Goal: Transaction & Acquisition: Purchase product/service

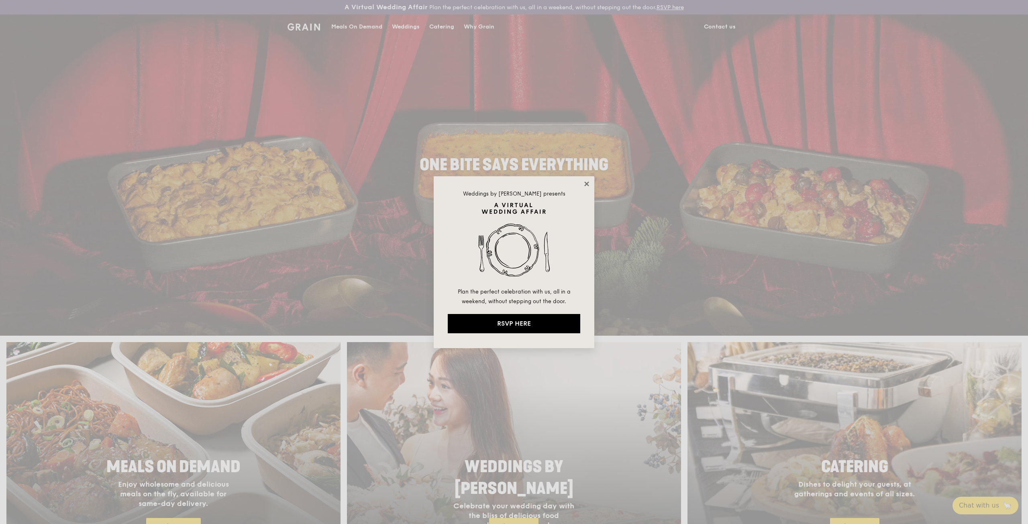
click at [587, 184] on icon at bounding box center [586, 184] width 4 height 4
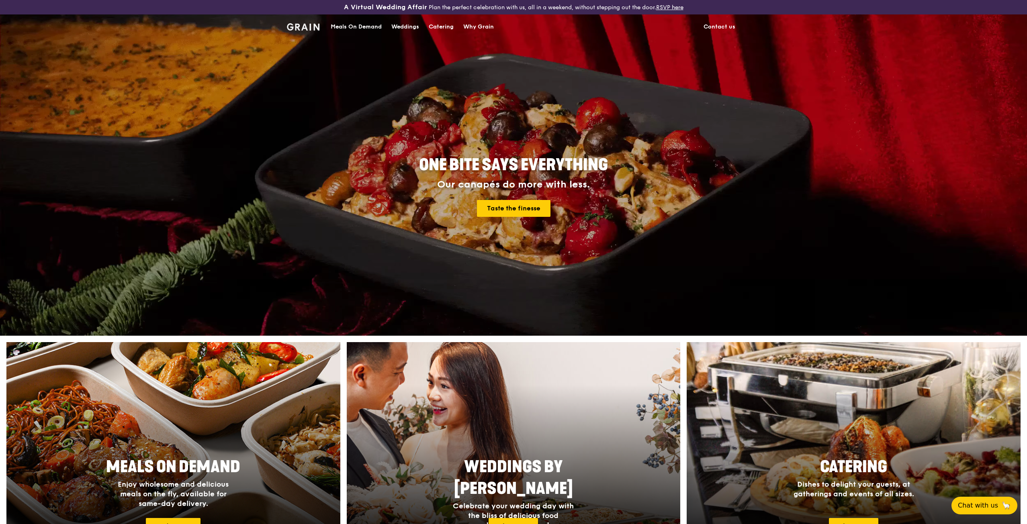
click at [720, 22] on link "Contact us" at bounding box center [718, 27] width 41 height 24
click at [366, 27] on div "Meals On Demand" at bounding box center [356, 27] width 51 height 24
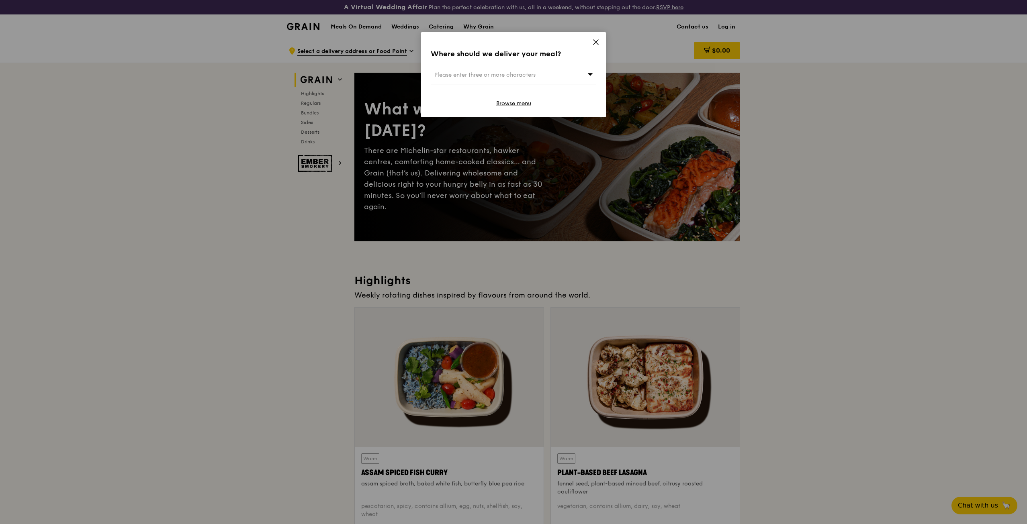
click at [494, 76] on span "Please enter three or more characters" at bounding box center [484, 74] width 101 height 7
type input "417939"
click at [527, 91] on div "4 Kaki Bukit Avenue 1" at bounding box center [493, 91] width 119 height 8
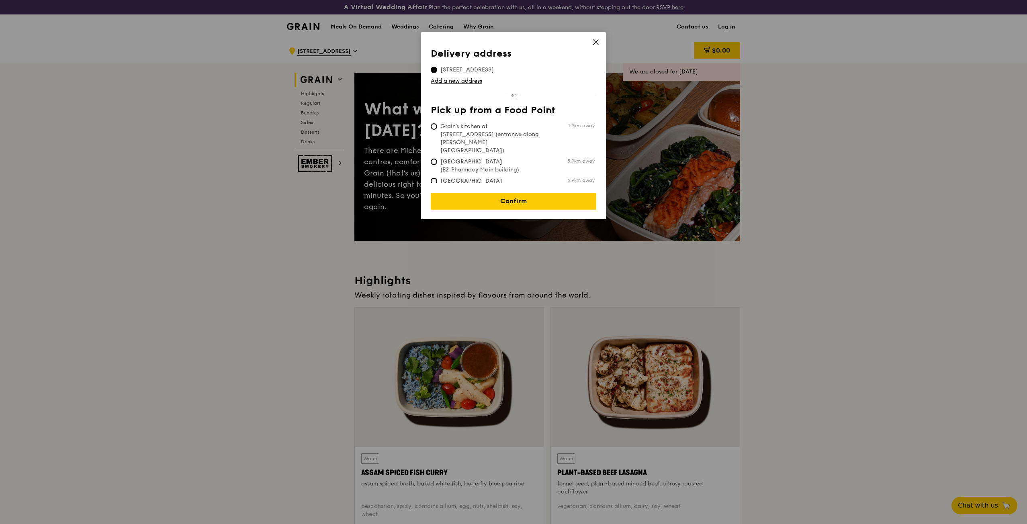
click at [501, 133] on span "Grain's kitchen at 5 Burn Road #05-01 (entrance along Harrison Road)" at bounding box center [491, 138] width 120 height 32
click at [437, 130] on input "Grain's kitchen at 5 Burn Road #05-01 (entrance along Harrison Road) 1.9km away" at bounding box center [434, 126] width 6 height 6
radio input "true"
click at [478, 158] on span "Tan Tock Seng Hospital (B2 Pharmacy Main building)" at bounding box center [491, 166] width 120 height 16
click at [437, 159] on input "Tan Tock Seng Hospital (B2 Pharmacy Main building) 5.9km away" at bounding box center [434, 162] width 6 height 6
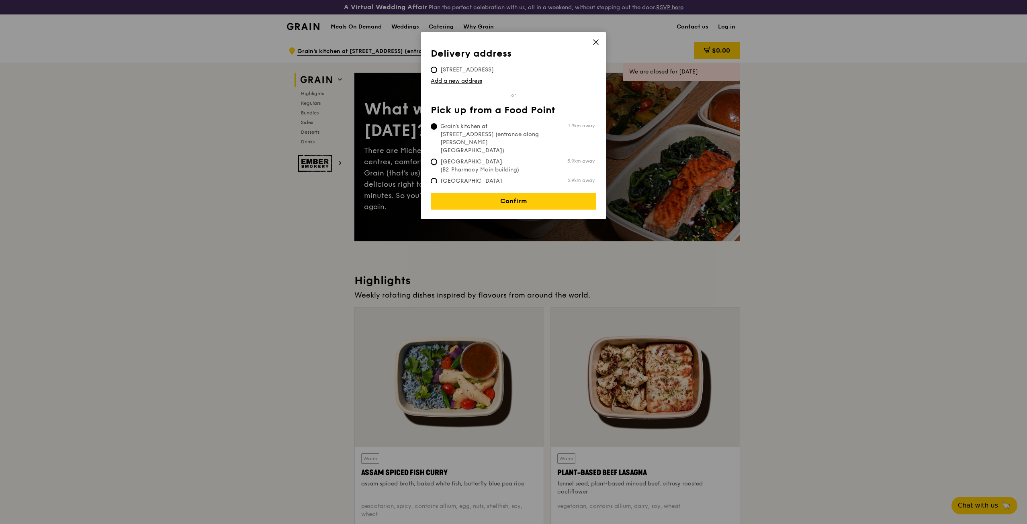
radio input "true"
click at [473, 177] on span "Tan Tock Seng Hospital (Level 1 Ward block drop-off point)" at bounding box center [491, 189] width 120 height 24
click at [437, 178] on input "Tan Tock Seng Hospital (Level 1 Ward block drop-off point) 5.9km away" at bounding box center [434, 181] width 6 height 6
radio input "true"
click at [479, 155] on td "Tan Tock Seng Hospital (B2 Pharmacy Main building) 5.9km away" at bounding box center [513, 164] width 164 height 19
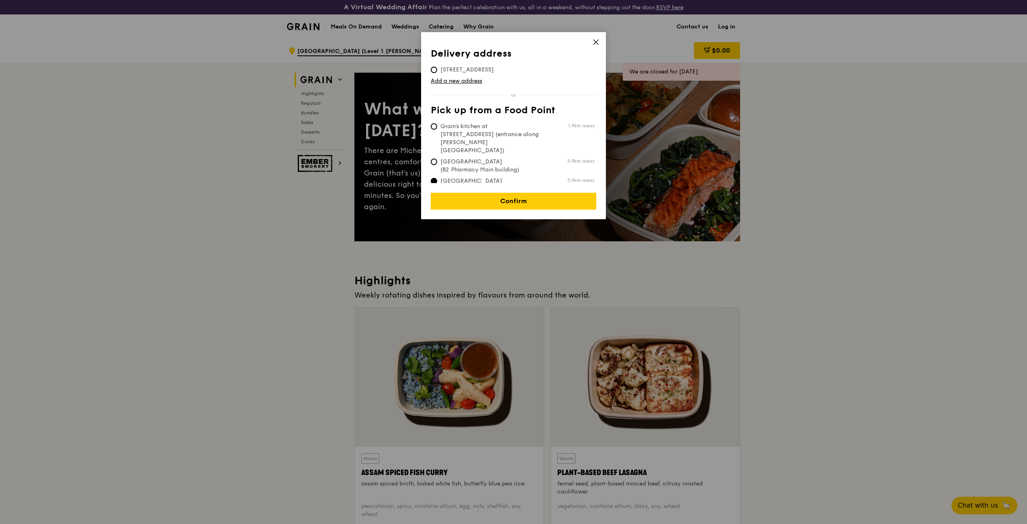
click at [486, 118] on th "Pick up from a Food Point" at bounding box center [513, 112] width 165 height 14
click at [484, 124] on span "Grain's kitchen at 5 Burn Road #05-01 (entrance along Harrison Road)" at bounding box center [491, 138] width 120 height 32
click at [437, 124] on input "Grain's kitchen at 5 Burn Road #05-01 (entrance along Harrison Road) 1.9km away" at bounding box center [434, 126] width 6 height 6
radio input "true"
click at [453, 73] on span "4 Kaki Bukit Avenue 1, 417939" at bounding box center [467, 70] width 73 height 8
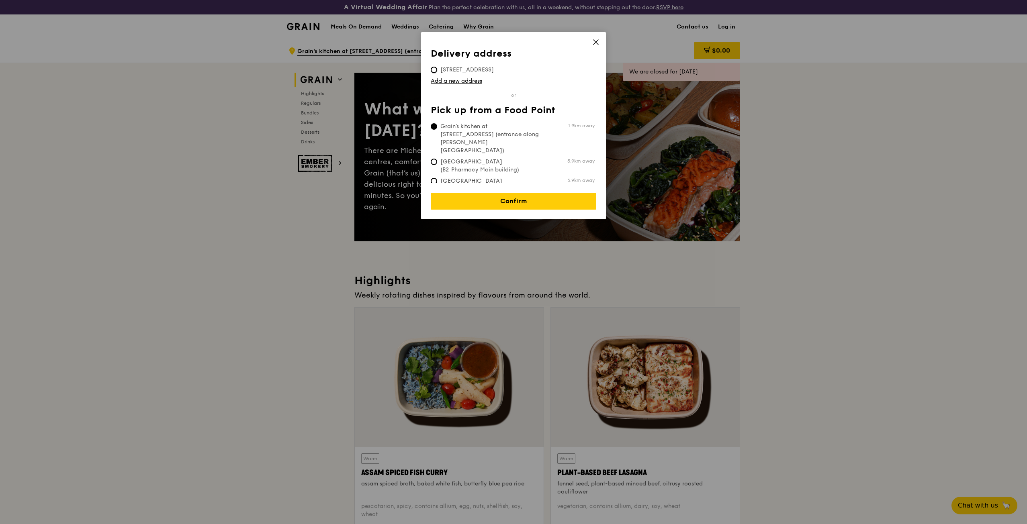
click at [437, 73] on input "4 Kaki Bukit Avenue 1, 417939" at bounding box center [434, 70] width 6 height 6
radio input "true"
click at [508, 193] on link "Confirm" at bounding box center [513, 201] width 165 height 17
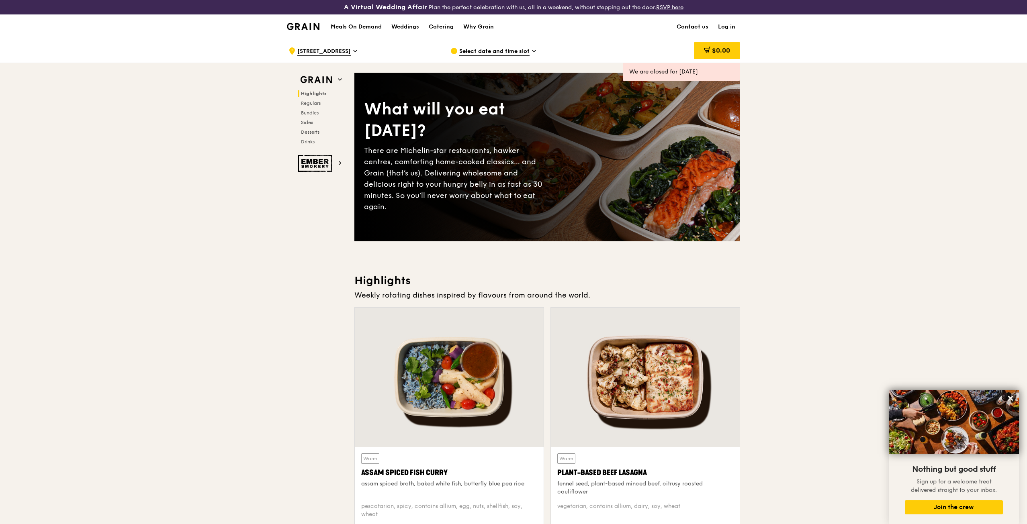
click at [524, 50] on span "Select date and time slot" at bounding box center [494, 51] width 70 height 9
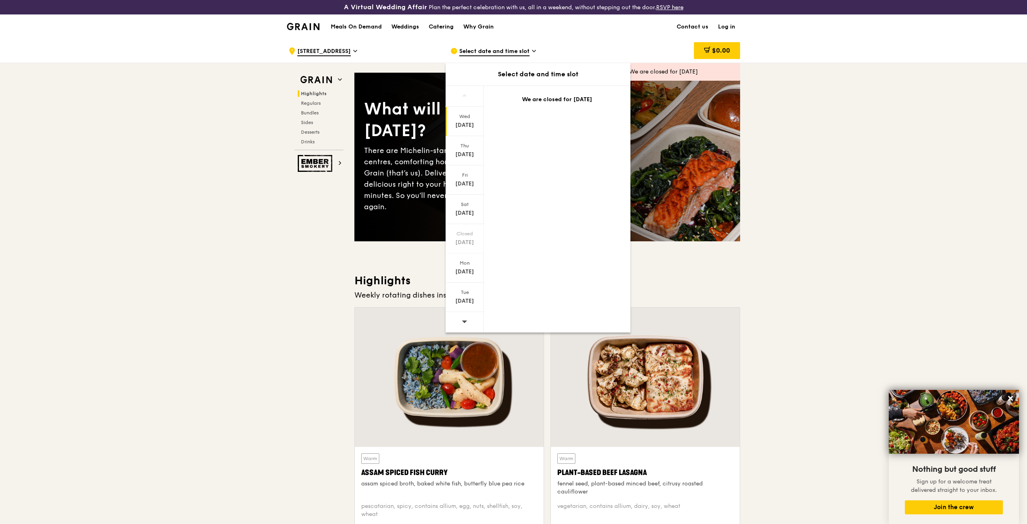
click at [468, 322] on div at bounding box center [464, 322] width 38 height 20
click at [469, 154] on div "Oct 2" at bounding box center [465, 155] width 36 height 8
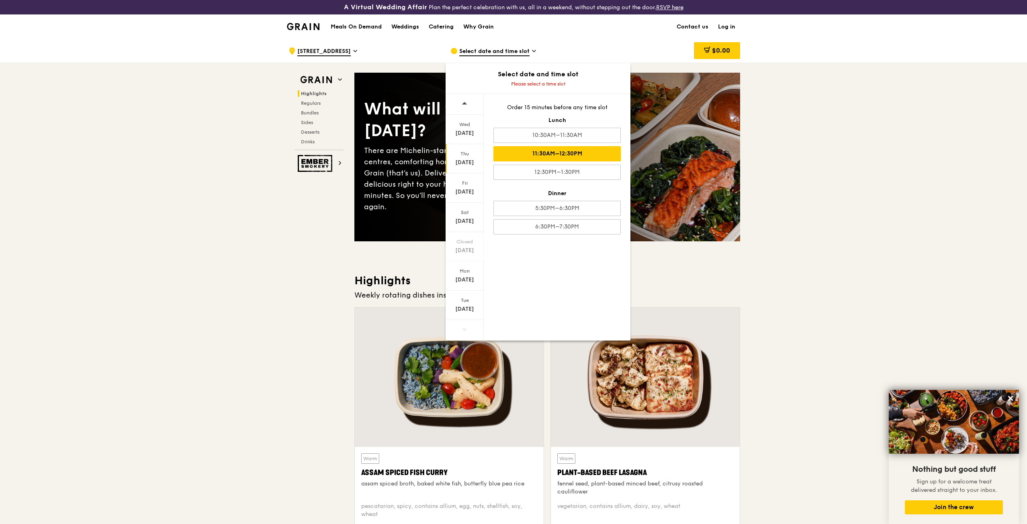
click at [576, 157] on div "11:30AM–12:30PM" at bounding box center [556, 153] width 127 height 15
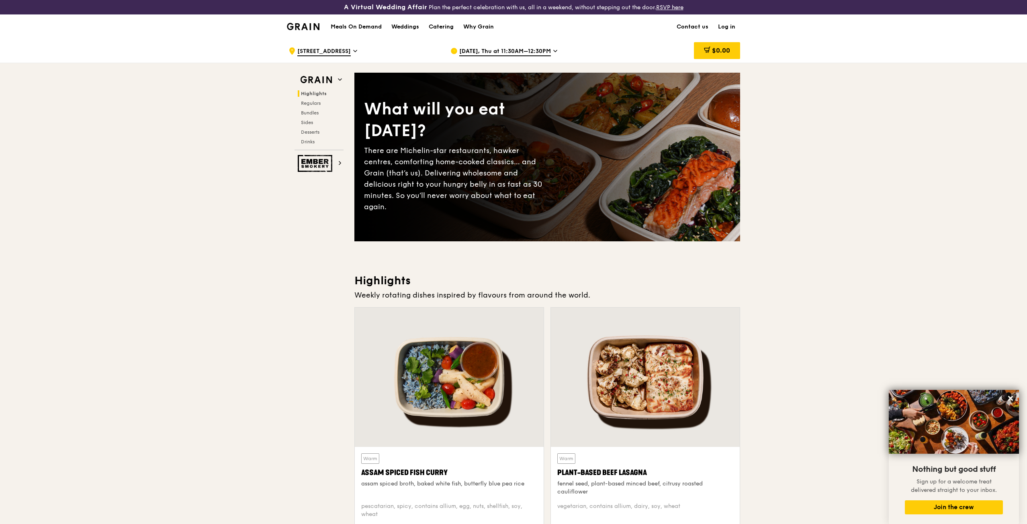
click at [359, 52] on div ".cls-1 { fill: none; stroke: #fff; stroke-linecap: round; stroke-linejoin: roun…" at bounding box center [362, 51] width 149 height 24
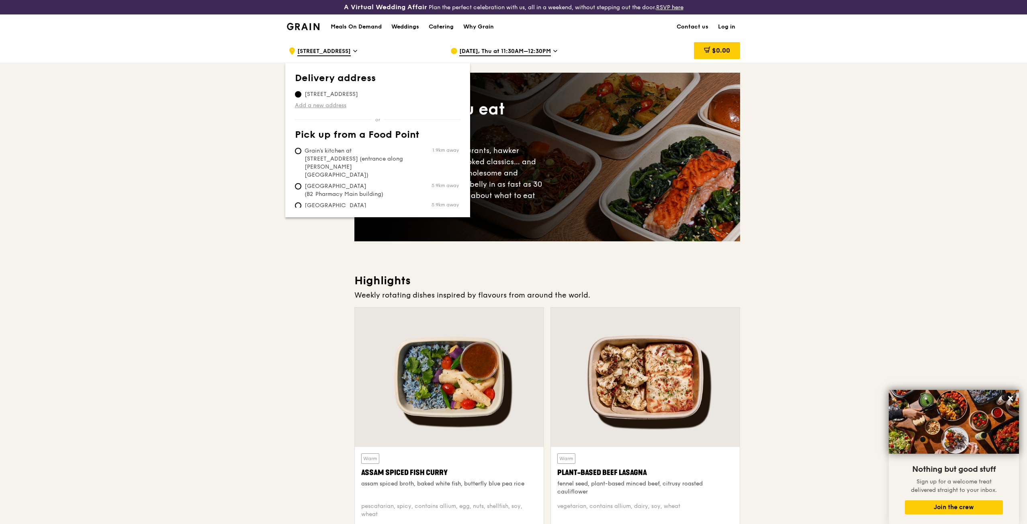
click at [327, 105] on link "Add a new address" at bounding box center [377, 106] width 165 height 8
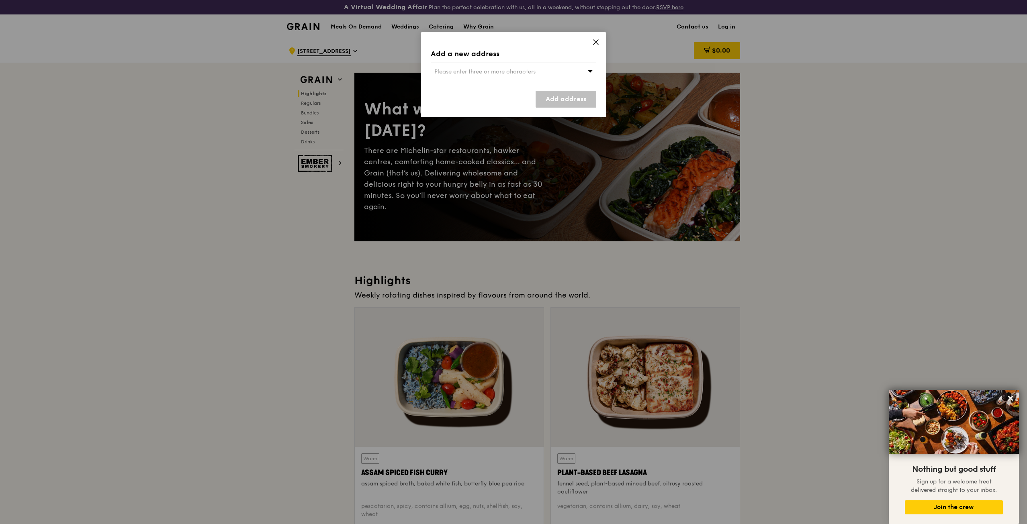
click at [509, 78] on div "Please enter three or more characters" at bounding box center [513, 72] width 165 height 18
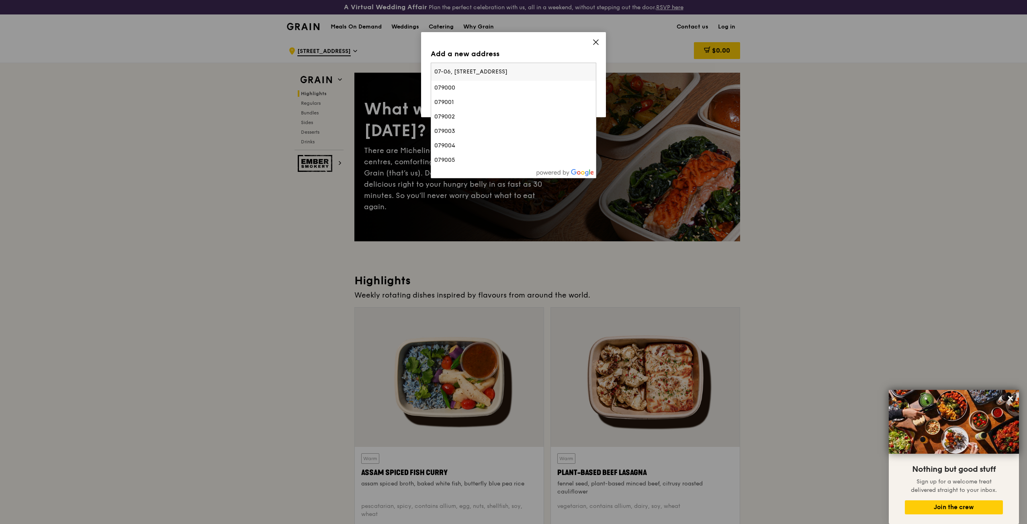
type input "07-06, 4 Kaki Bukit Avenue 1"
click at [457, 73] on input "07-06, 4 Kaki Bukit Avenue 1" at bounding box center [513, 72] width 165 height 18
click at [514, 71] on input "07-06, 4 Kaki Bukit Avenue 1" at bounding box center [513, 72] width 165 height 18
drag, startPoint x: 455, startPoint y: 73, endPoint x: 411, endPoint y: 69, distance: 44.4
click at [411, 69] on div "Add a new address Please enter three or more characters 07-06, 4 Kaki Bukit Ave…" at bounding box center [513, 262] width 1027 height 524
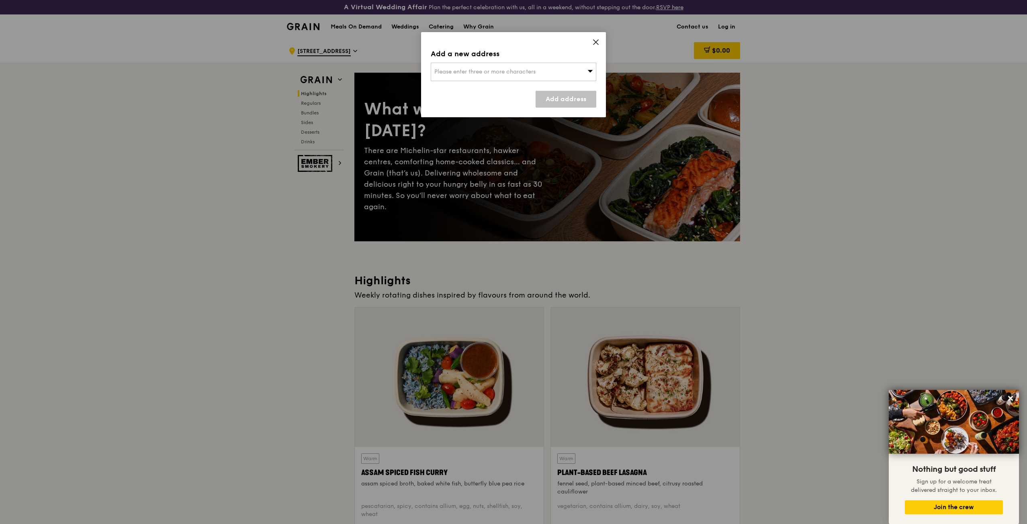
click at [515, 74] on span "Please enter three or more characters" at bounding box center [484, 71] width 101 height 7
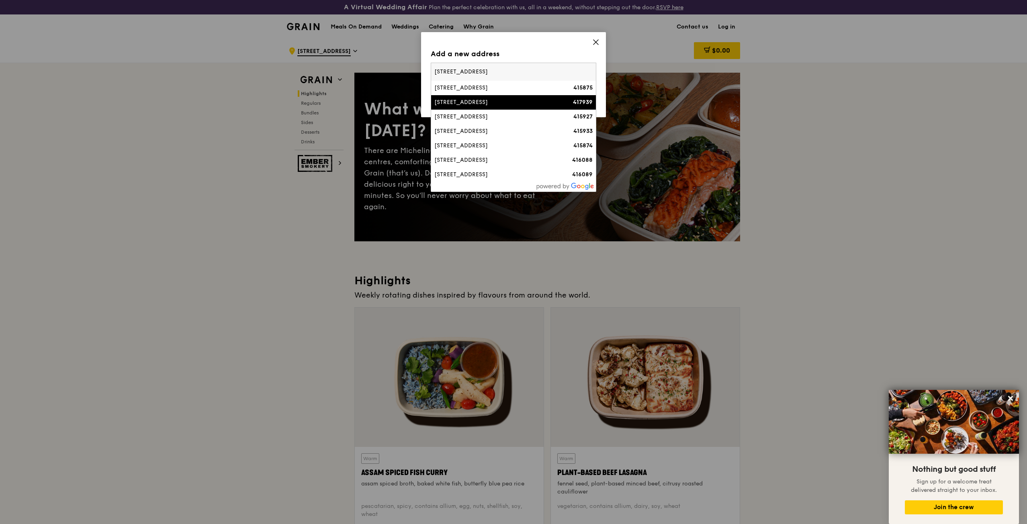
type input "4 Kaki Bukit Avenue 1"
click at [513, 100] on div "4 Kaki Bukit Avenue 1" at bounding box center [493, 102] width 119 height 8
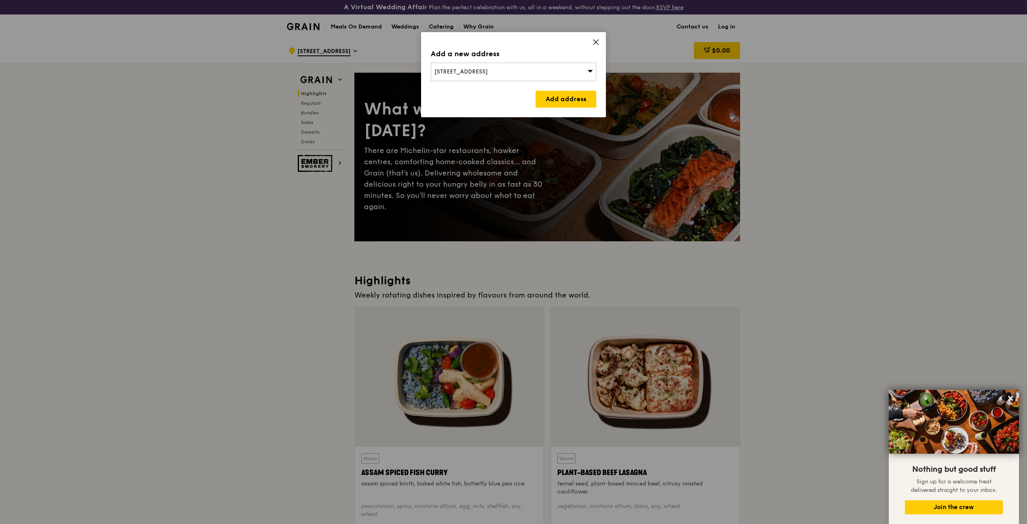
click at [595, 44] on icon at bounding box center [595, 42] width 7 height 7
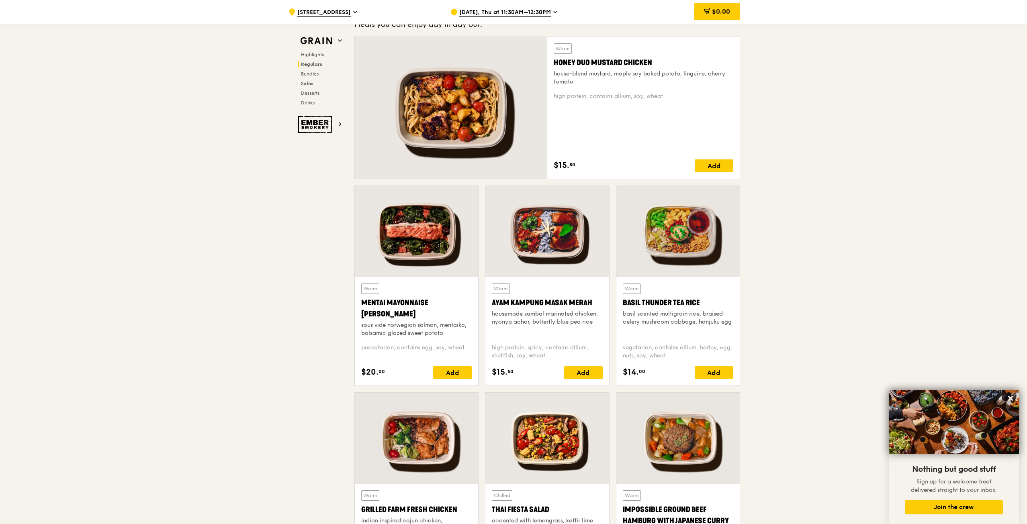
scroll to position [643, 0]
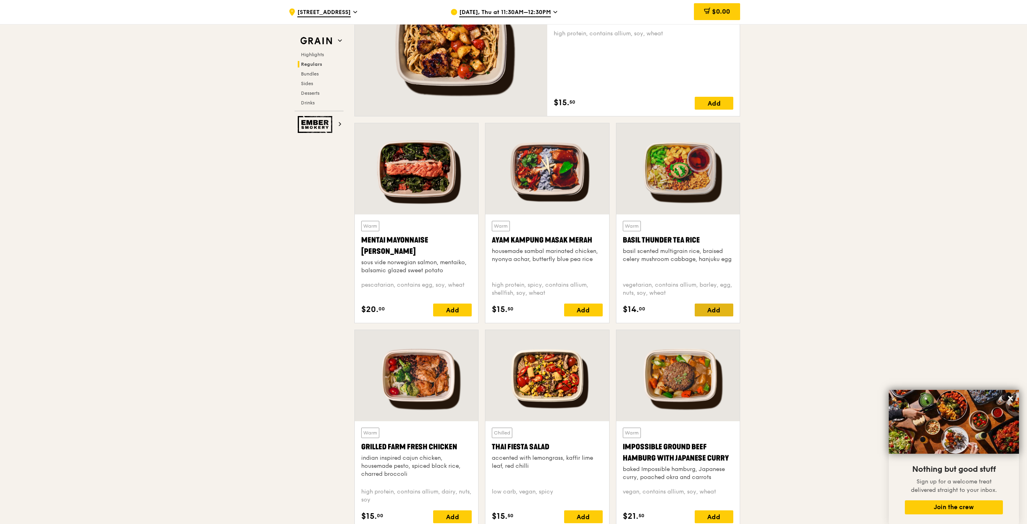
click at [713, 306] on div "Add" at bounding box center [713, 310] width 39 height 13
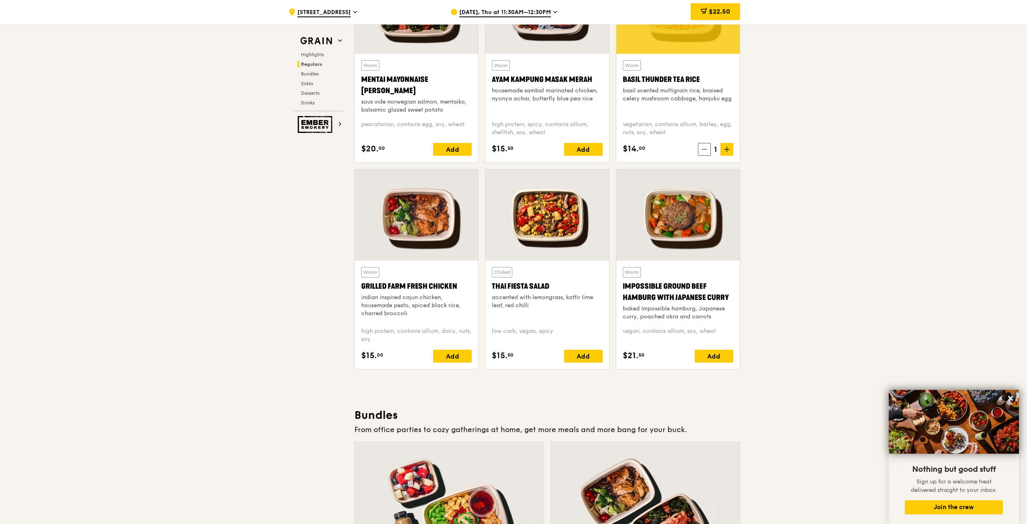
scroll to position [482, 0]
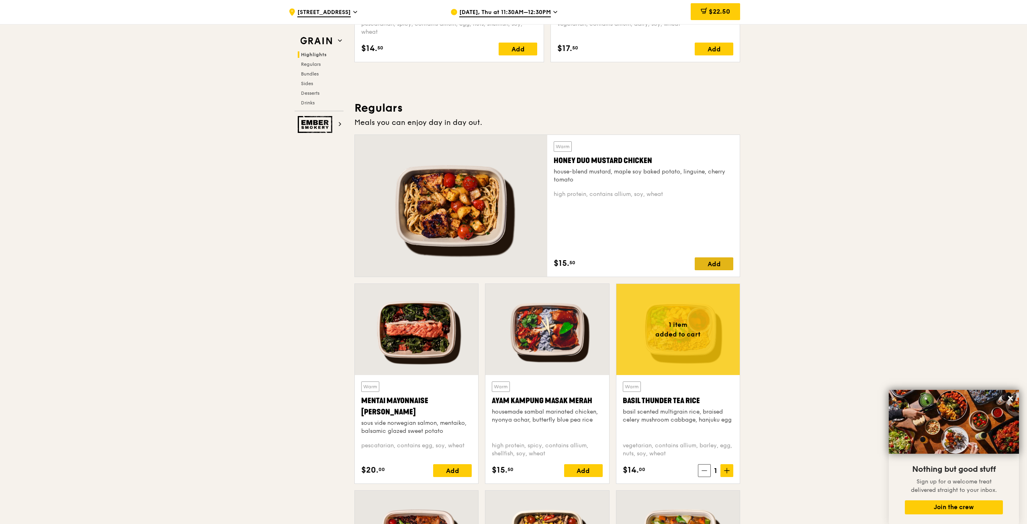
click at [710, 259] on div "Add" at bounding box center [713, 263] width 39 height 13
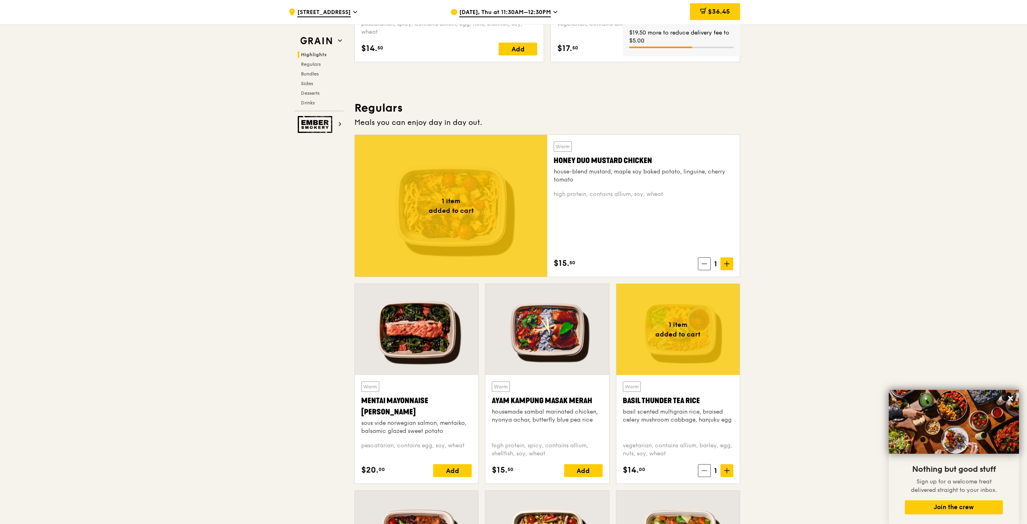
click at [714, 263] on span "1" at bounding box center [715, 263] width 10 height 11
click at [729, 265] on icon at bounding box center [727, 264] width 6 height 6
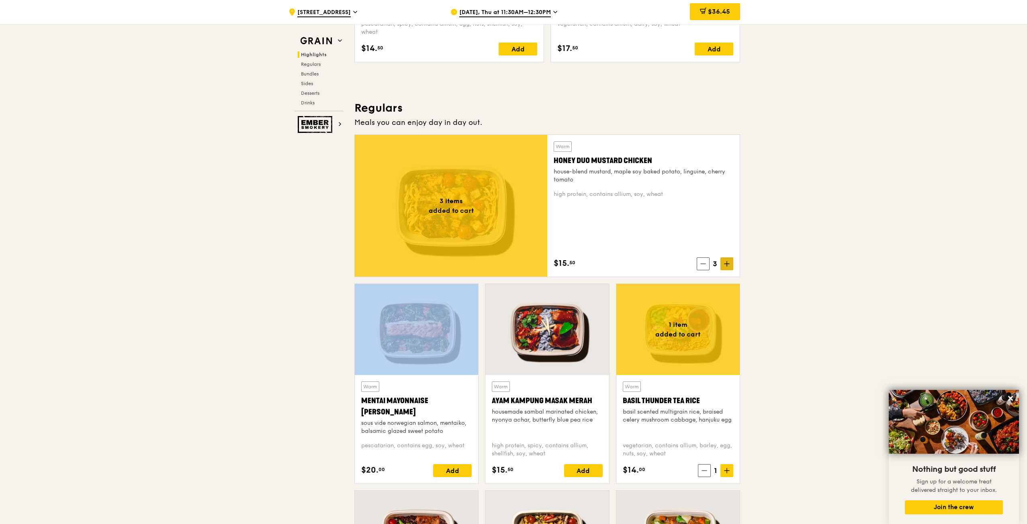
click at [729, 265] on icon at bounding box center [727, 264] width 6 height 6
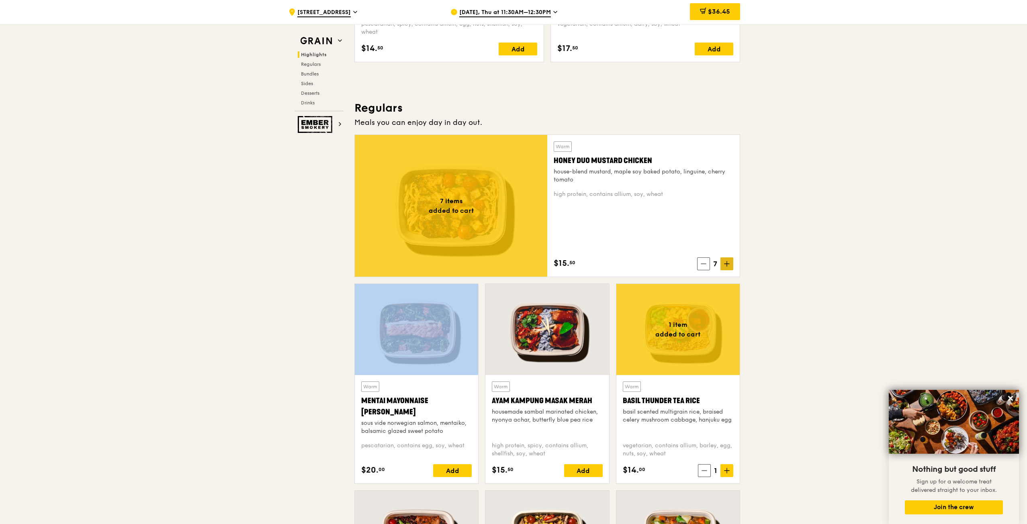
click at [729, 265] on icon at bounding box center [727, 264] width 6 height 6
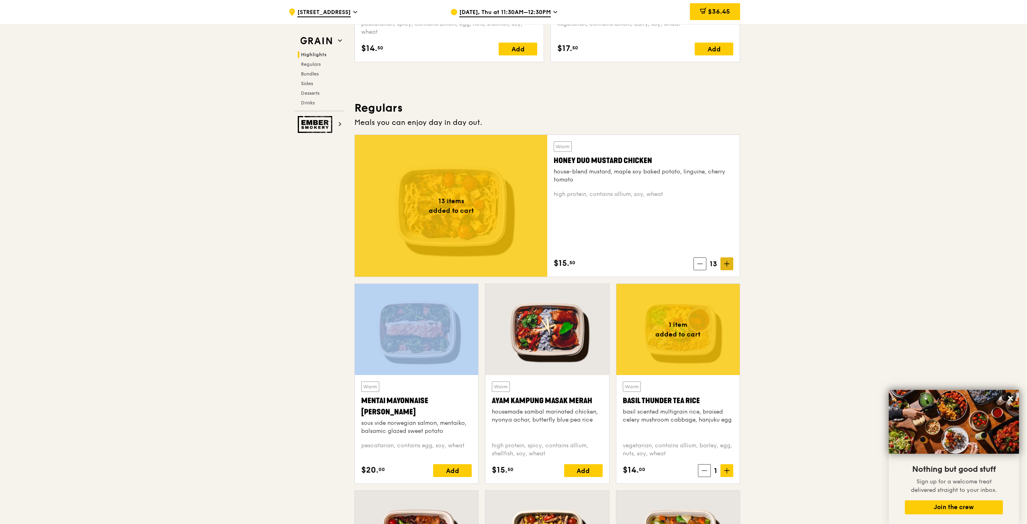
click at [729, 265] on icon at bounding box center [727, 264] width 6 height 6
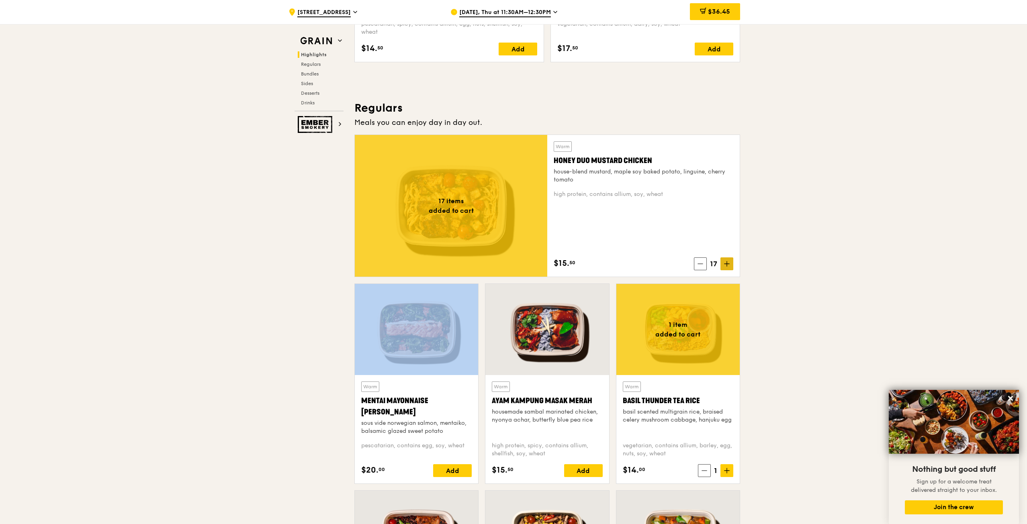
click at [729, 265] on icon at bounding box center [727, 264] width 6 height 6
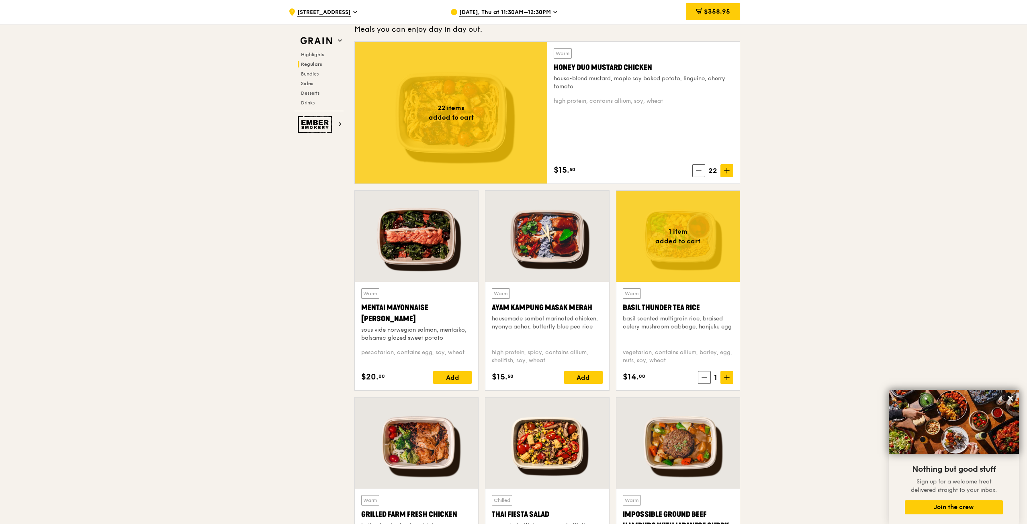
scroll to position [643, 0]
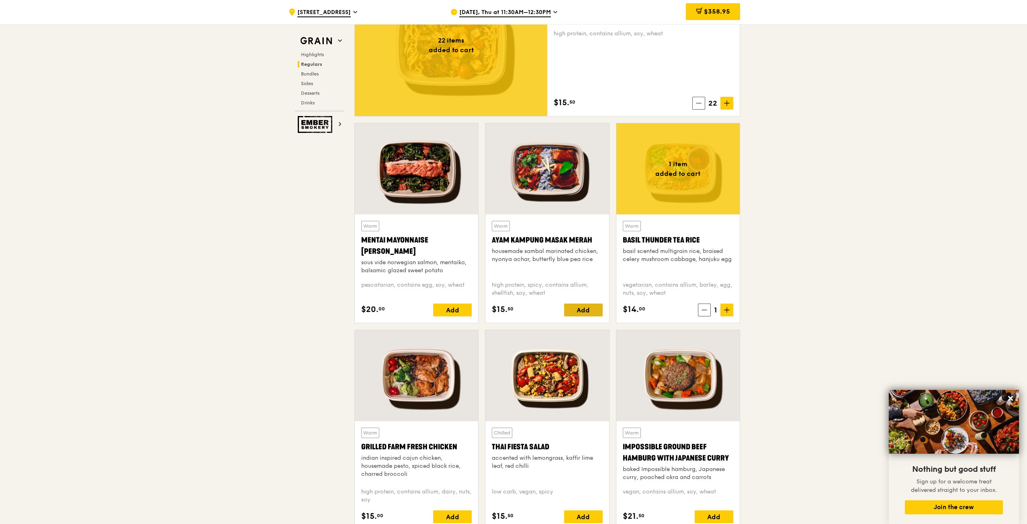
click at [584, 311] on div "Add" at bounding box center [583, 310] width 39 height 13
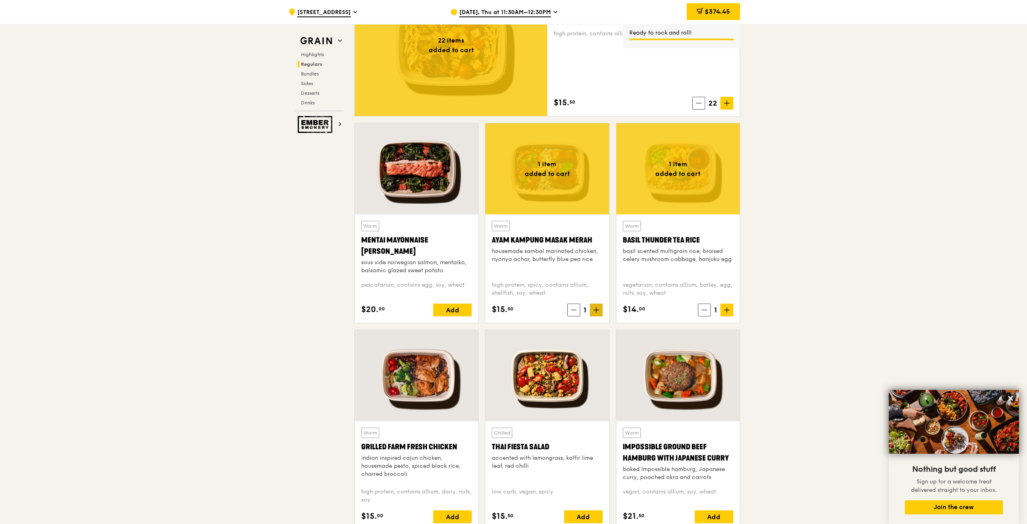
click at [597, 309] on icon at bounding box center [596, 310] width 6 height 6
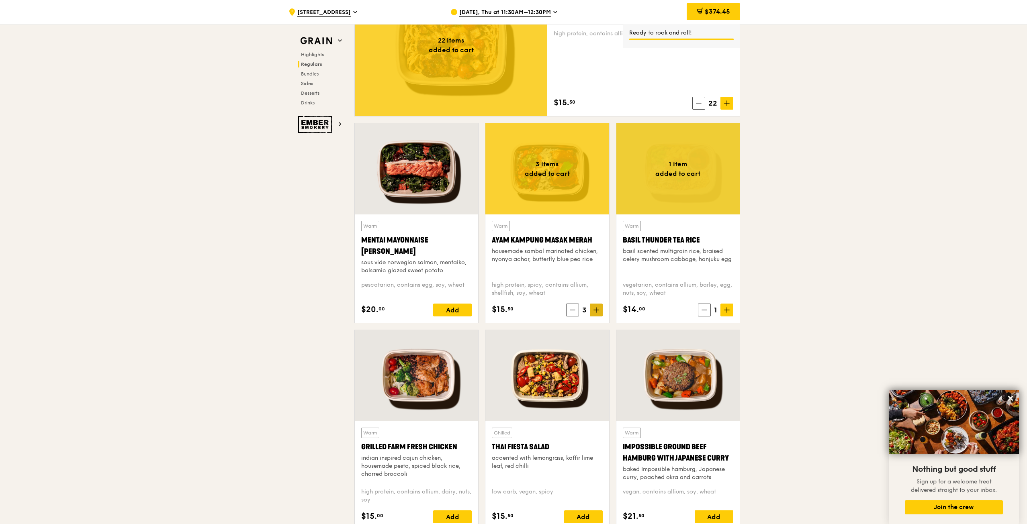
click at [597, 309] on icon at bounding box center [596, 310] width 6 height 6
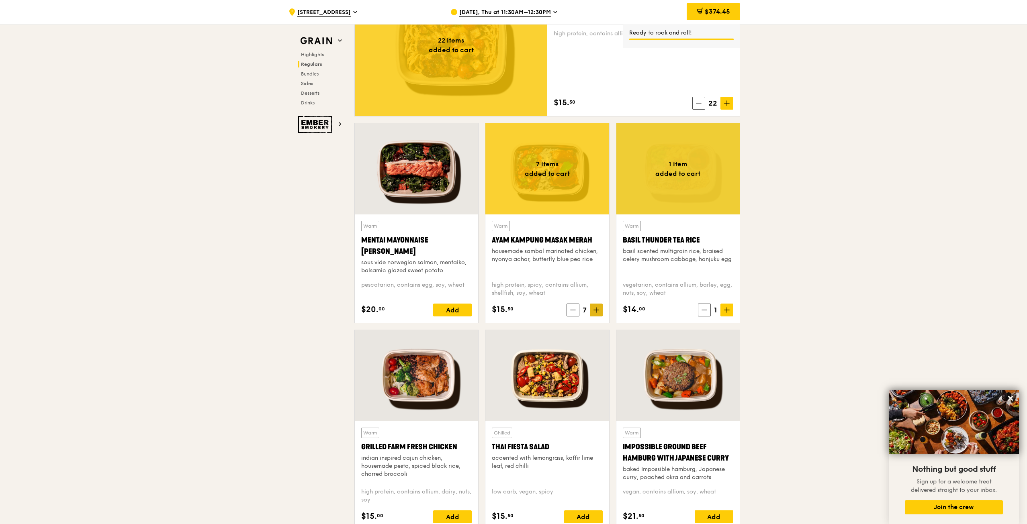
click at [597, 309] on icon at bounding box center [596, 310] width 6 height 6
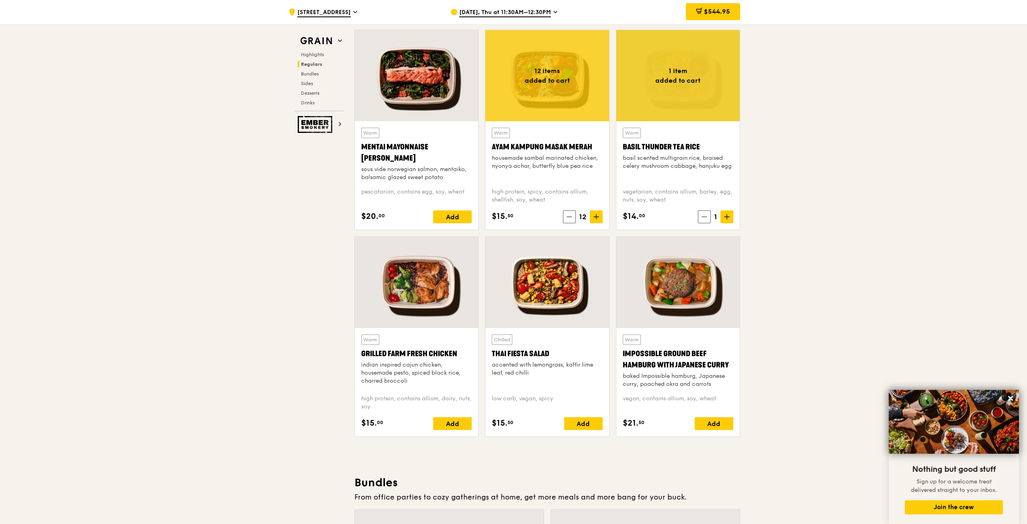
scroll to position [803, 0]
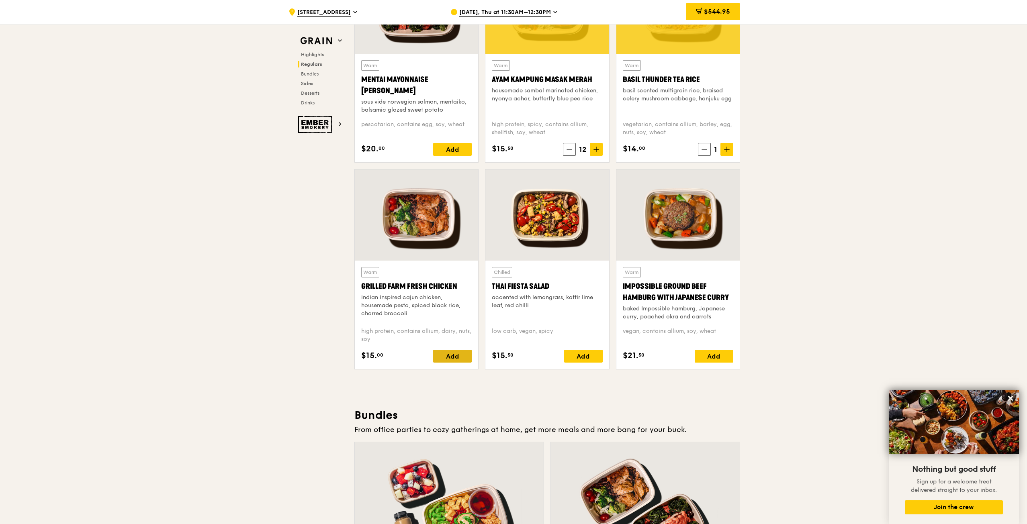
click at [458, 357] on div "Add" at bounding box center [452, 356] width 39 height 13
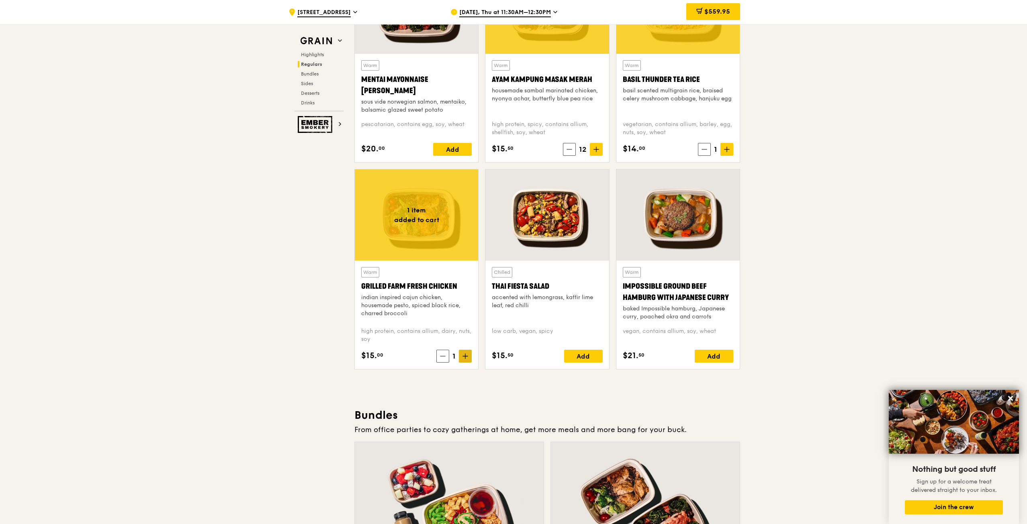
click at [465, 352] on span at bounding box center [465, 356] width 13 height 13
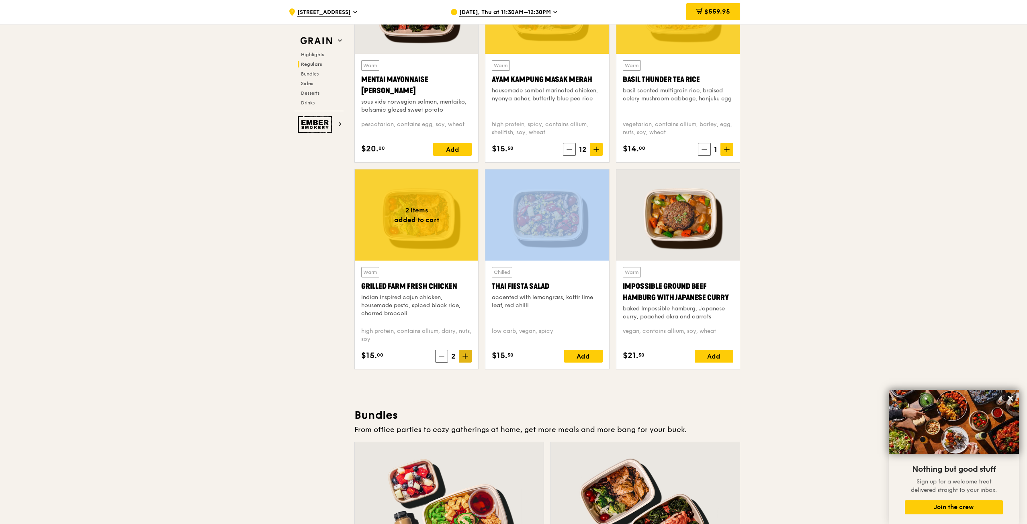
click at [465, 352] on span at bounding box center [465, 356] width 13 height 13
click at [466, 352] on span at bounding box center [465, 356] width 13 height 13
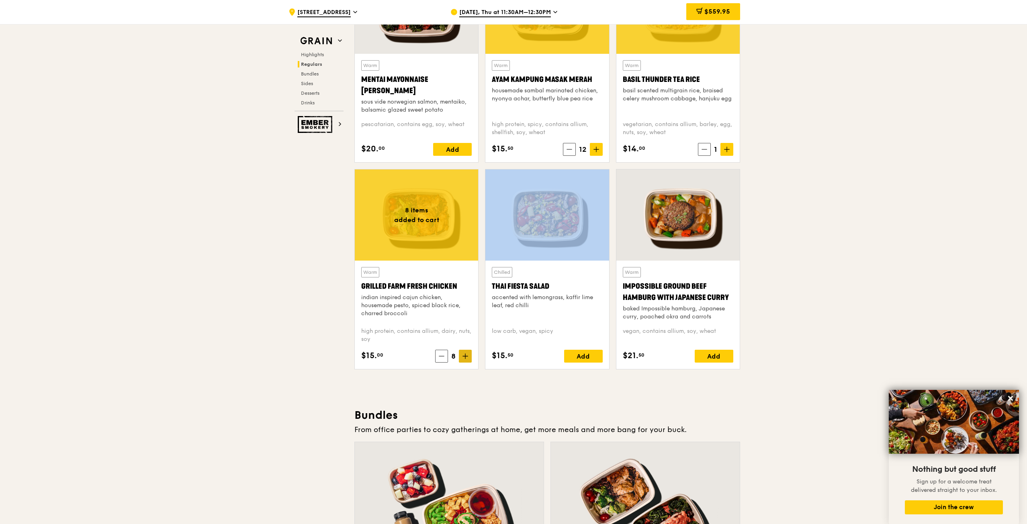
click at [466, 352] on span at bounding box center [465, 356] width 13 height 13
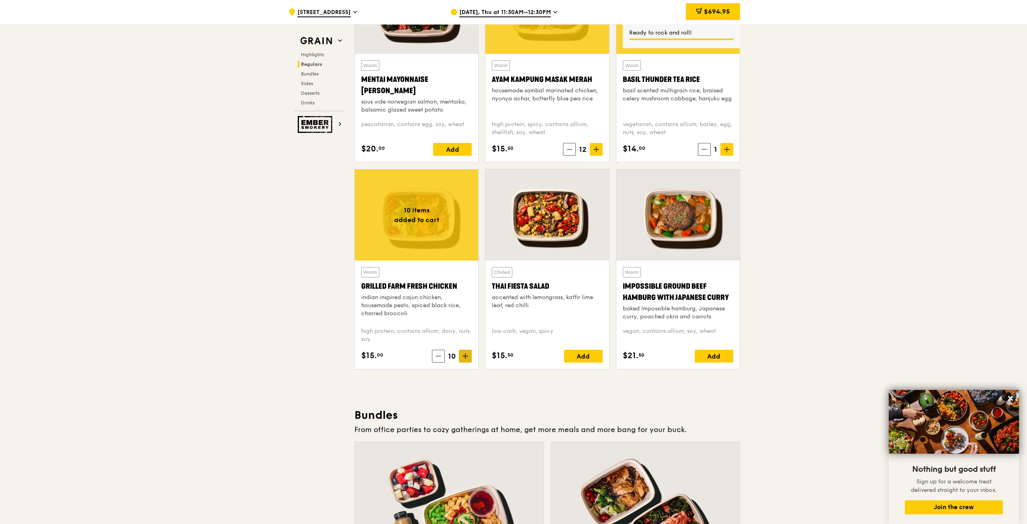
click at [466, 355] on icon at bounding box center [465, 356] width 6 height 6
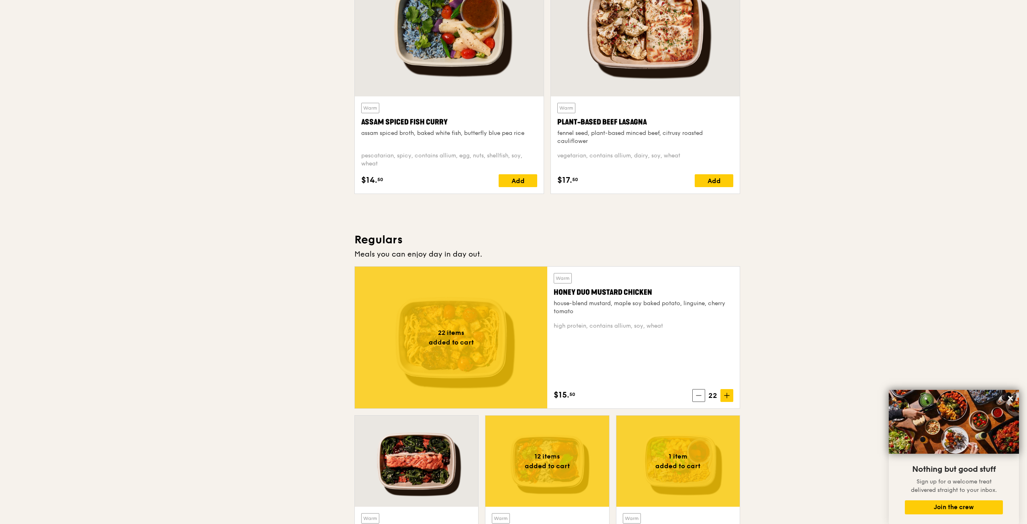
scroll to position [0, 0]
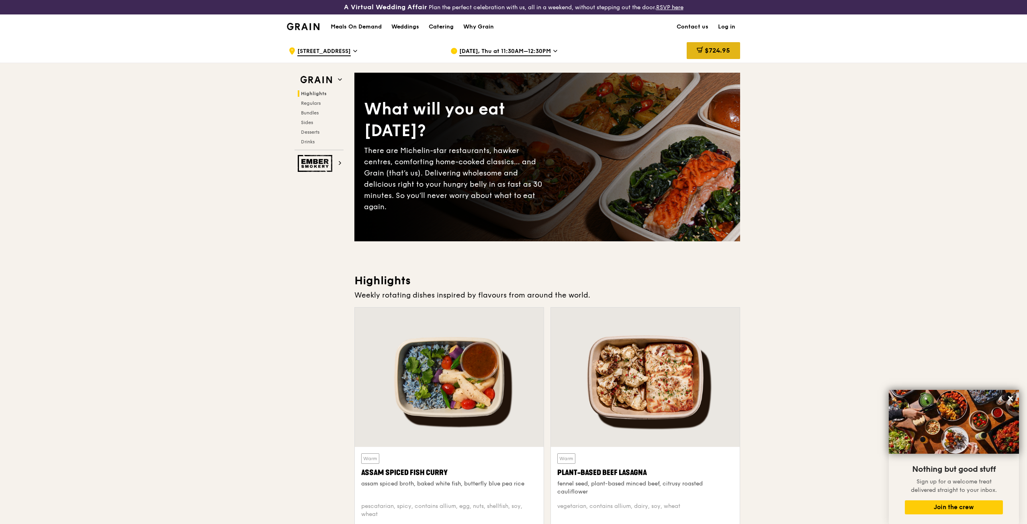
click at [708, 50] on span "$724.95" at bounding box center [716, 51] width 25 height 8
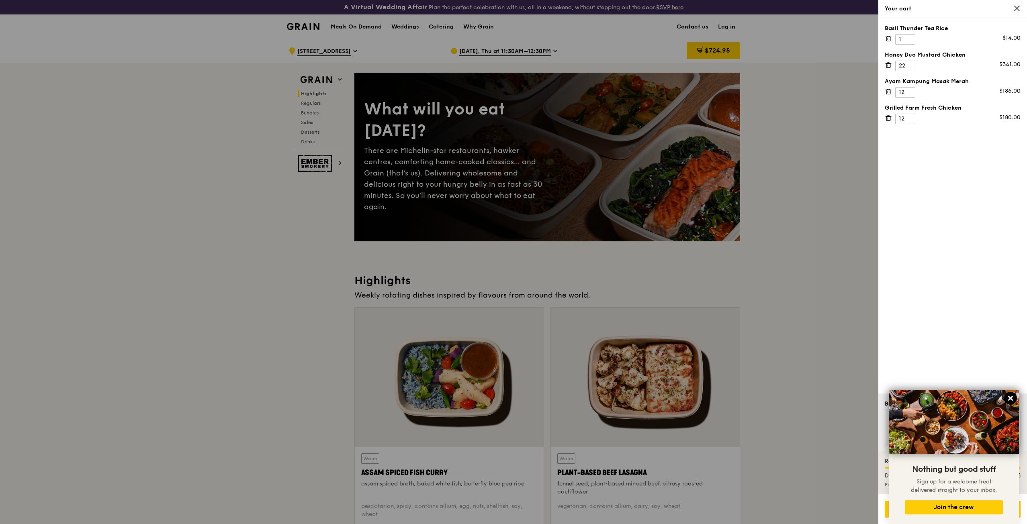
click at [1008, 398] on icon at bounding box center [1009, 398] width 7 height 7
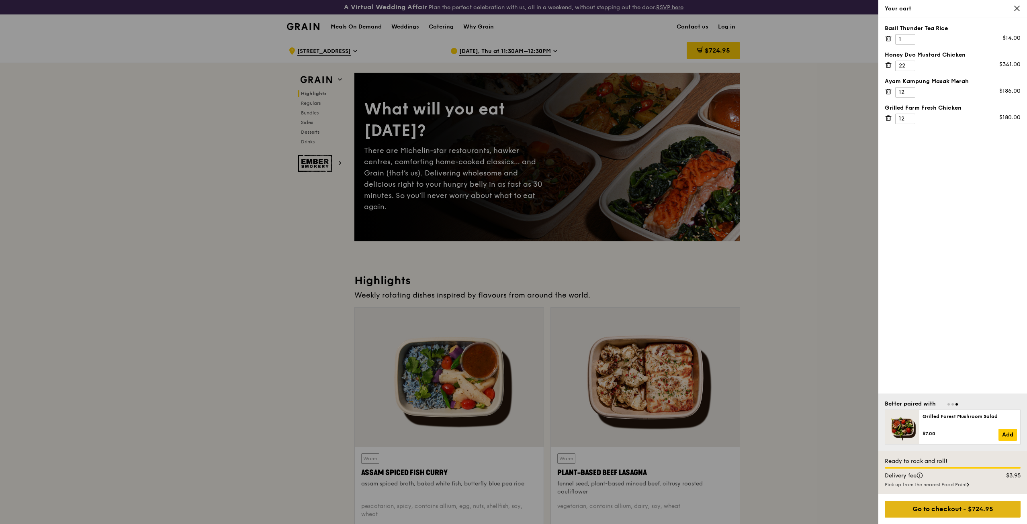
click at [945, 507] on div "Go to checkout - $724.95" at bounding box center [952, 509] width 136 height 17
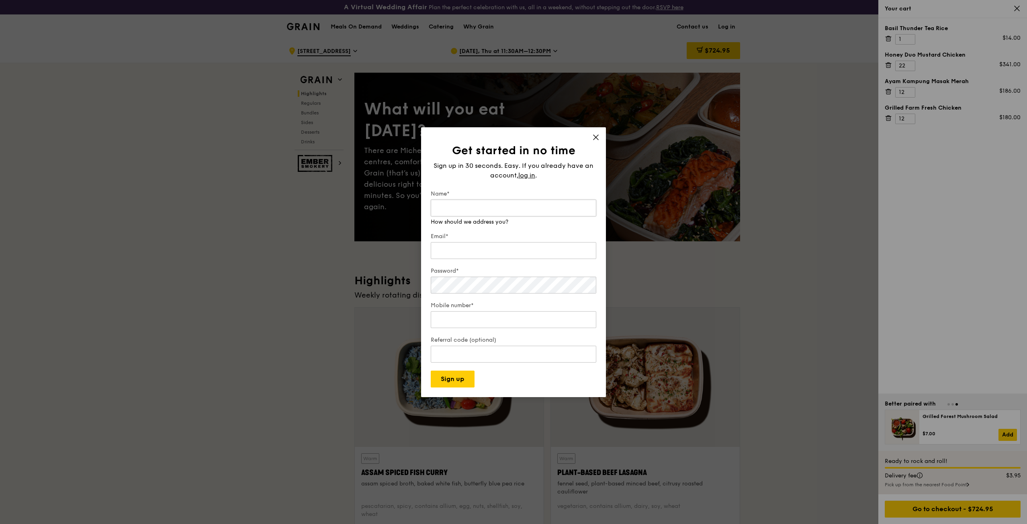
click at [467, 212] on input "Name*" at bounding box center [513, 208] width 165 height 17
type input "W"
type input "Rui Chuen Wong"
type input "ruichuen1989@icloud.com"
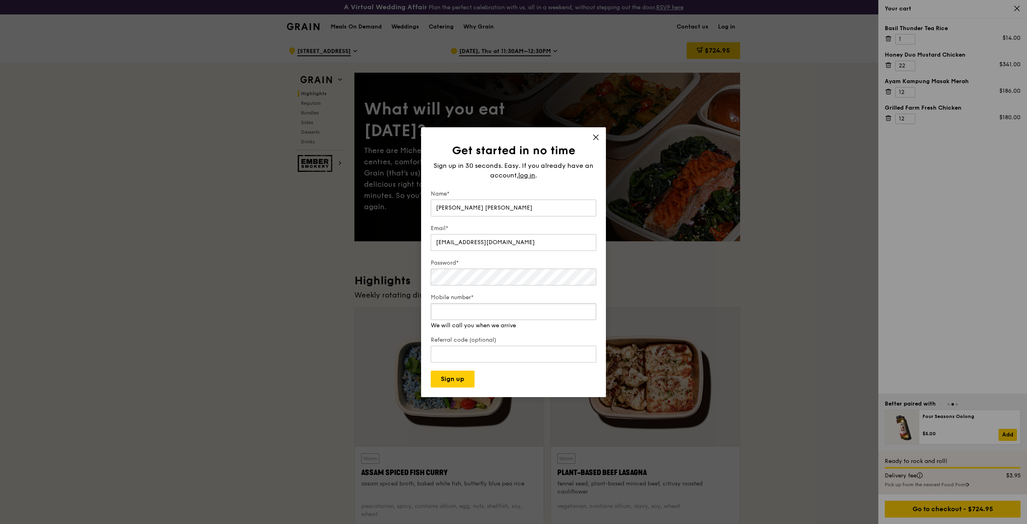
click at [449, 327] on div "Mobile number* We will call you when we arrive" at bounding box center [513, 312] width 165 height 36
click at [453, 316] on input "Mobile number*" at bounding box center [513, 319] width 165 height 17
click at [598, 137] on div "Get started in no time Sign up in 30 seconds. Easy. If you already have an acco…" at bounding box center [513, 262] width 185 height 270
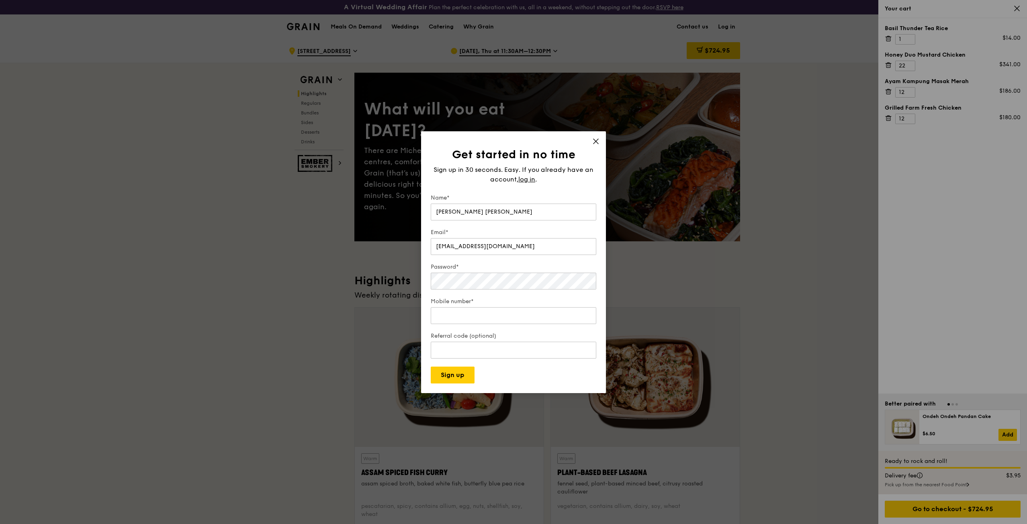
click at [596, 144] on icon at bounding box center [595, 141] width 7 height 7
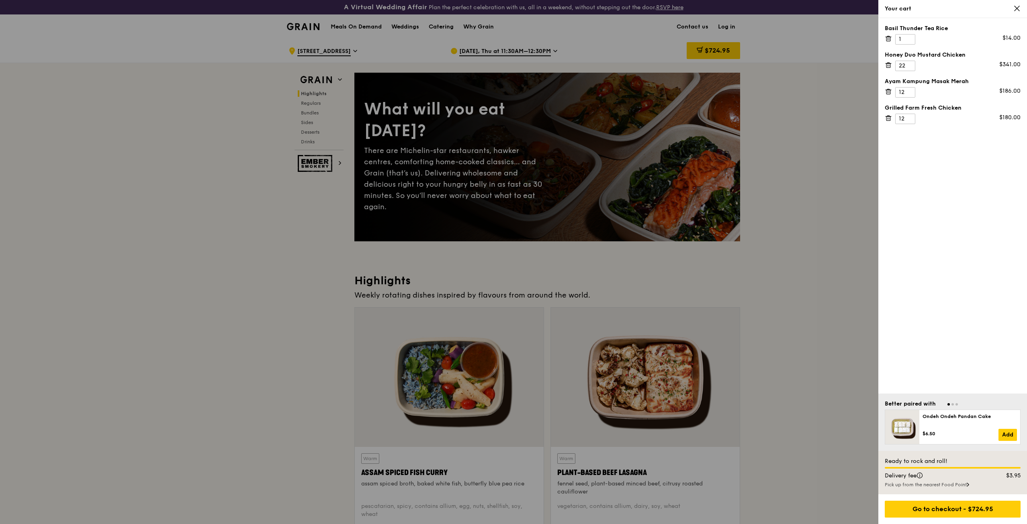
click at [158, 188] on div at bounding box center [513, 262] width 1027 height 524
